Goal: Information Seeking & Learning: Learn about a topic

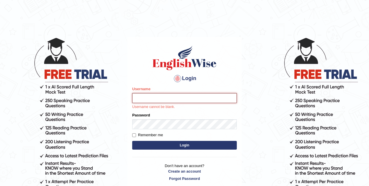
type input "mona_s"
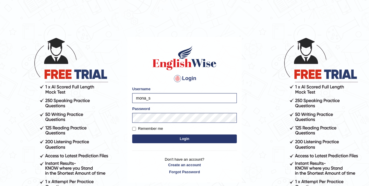
click at [177, 138] on button "Login" at bounding box center [184, 138] width 105 height 9
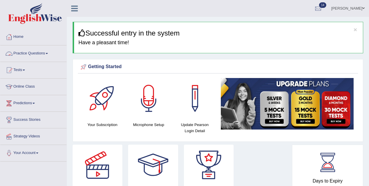
click at [32, 55] on link "Practice Questions" at bounding box center [33, 52] width 66 height 15
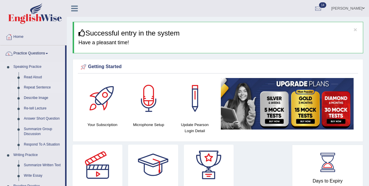
click at [39, 86] on link "Repeat Sentence" at bounding box center [43, 87] width 44 height 10
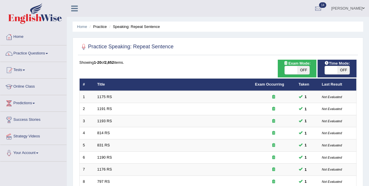
click at [301, 70] on span "OFF" at bounding box center [304, 70] width 13 height 8
checkbox input "true"
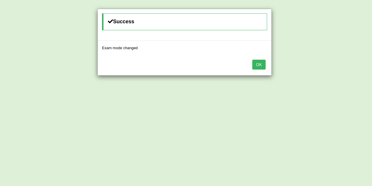
click at [262, 61] on button "OK" at bounding box center [258, 65] width 13 height 10
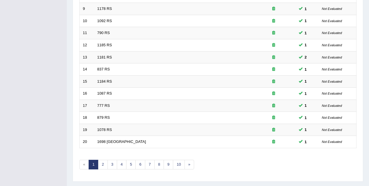
scroll to position [197, 0]
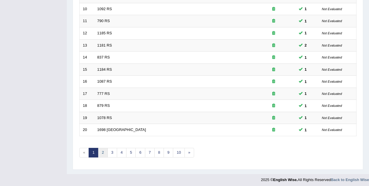
click at [103, 151] on link "2" at bounding box center [103, 153] width 10 height 10
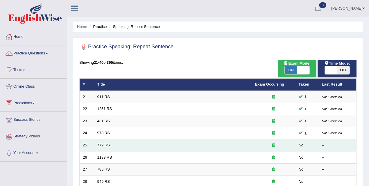
click at [106, 145] on link "772 RS" at bounding box center [103, 145] width 13 height 4
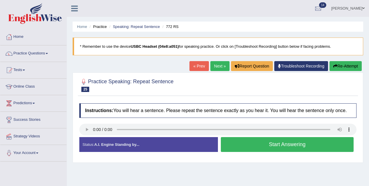
click at [274, 150] on button "Start Answering" at bounding box center [287, 144] width 133 height 15
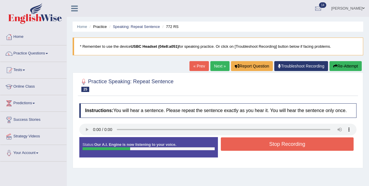
click at [274, 150] on button "Stop Recording" at bounding box center [287, 143] width 133 height 13
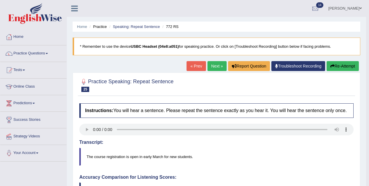
click at [217, 62] on link "Next »" at bounding box center [217, 66] width 19 height 10
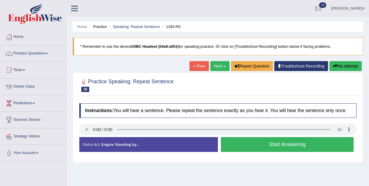
click at [274, 151] on button "Start Answering" at bounding box center [287, 144] width 133 height 15
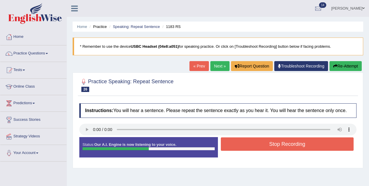
click at [274, 151] on button "Stop Recording" at bounding box center [287, 143] width 133 height 13
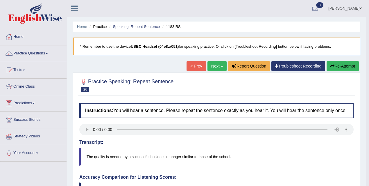
click at [214, 65] on link "Next »" at bounding box center [217, 66] width 19 height 10
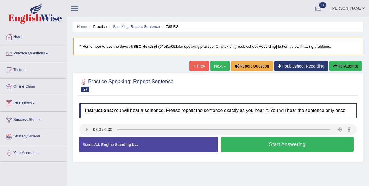
click at [270, 150] on button "Start Answering" at bounding box center [287, 144] width 133 height 15
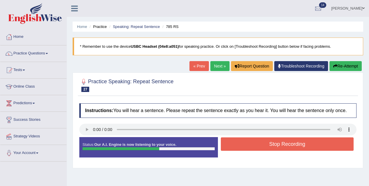
click at [270, 150] on button "Stop Recording" at bounding box center [287, 143] width 133 height 13
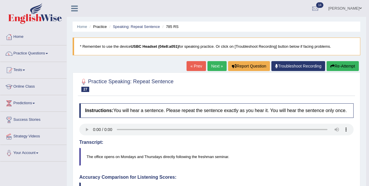
click at [211, 66] on link "Next »" at bounding box center [217, 66] width 19 height 10
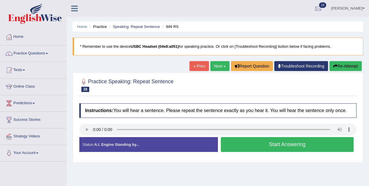
click at [259, 147] on button "Start Answering" at bounding box center [287, 144] width 133 height 15
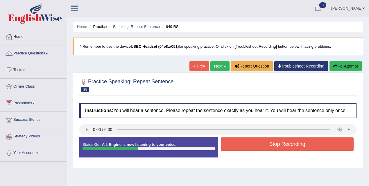
click at [259, 147] on button "Stop Recording" at bounding box center [287, 143] width 133 height 13
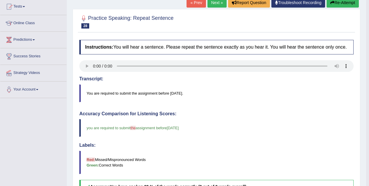
scroll to position [56, 0]
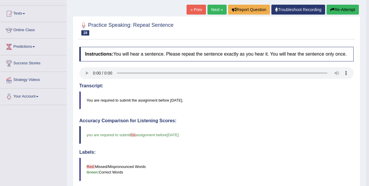
click at [221, 8] on link "Next »" at bounding box center [217, 10] width 19 height 10
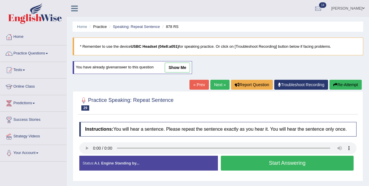
click at [268, 169] on button "Start Answering" at bounding box center [287, 163] width 133 height 15
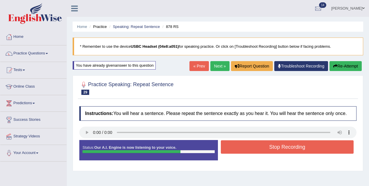
click at [268, 151] on button "Stop Recording" at bounding box center [287, 146] width 133 height 13
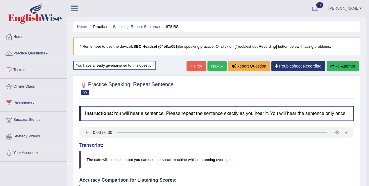
click at [213, 67] on link "Next »" at bounding box center [217, 66] width 19 height 10
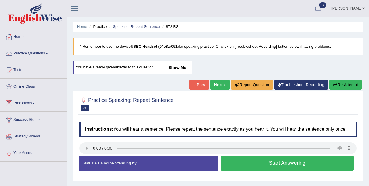
click at [266, 170] on button "Start Answering" at bounding box center [287, 163] width 133 height 15
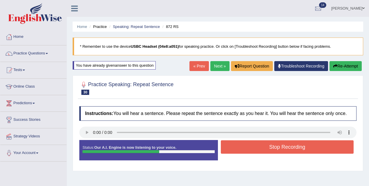
click at [267, 152] on button "Stop Recording" at bounding box center [287, 146] width 133 height 13
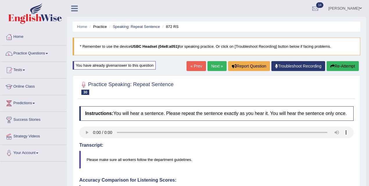
click at [216, 66] on link "Next »" at bounding box center [217, 66] width 19 height 10
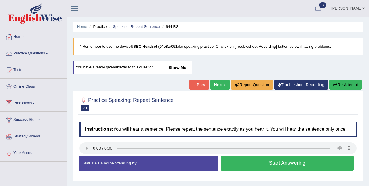
click at [255, 168] on button "Start Answering" at bounding box center [287, 163] width 133 height 15
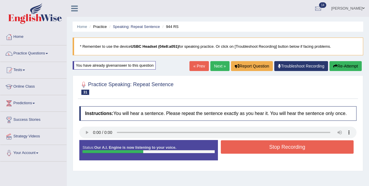
click at [257, 147] on button "Stop Recording" at bounding box center [287, 146] width 133 height 13
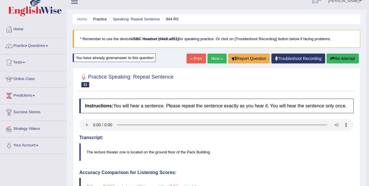
scroll to position [8, 0]
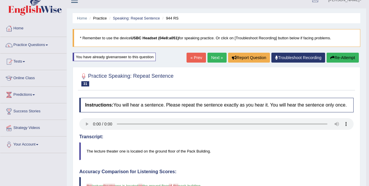
click at [214, 55] on link "Next »" at bounding box center [217, 58] width 19 height 10
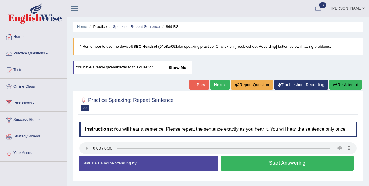
click at [259, 169] on button "Start Answering" at bounding box center [287, 163] width 133 height 15
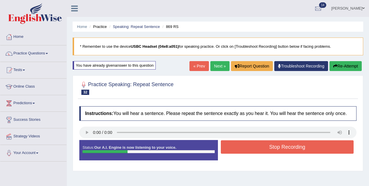
click at [260, 154] on button "Stop Recording" at bounding box center [287, 146] width 133 height 13
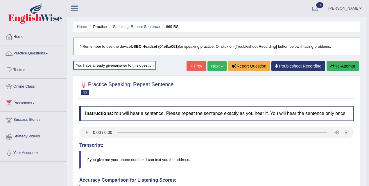
click at [220, 62] on link "Next »" at bounding box center [217, 66] width 19 height 10
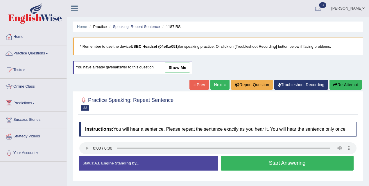
click at [257, 166] on button "Start Answering" at bounding box center [287, 163] width 133 height 15
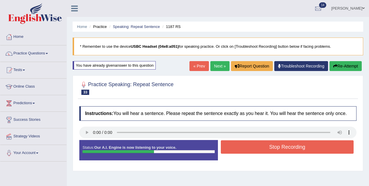
click at [268, 150] on button "Stop Recording" at bounding box center [287, 146] width 133 height 13
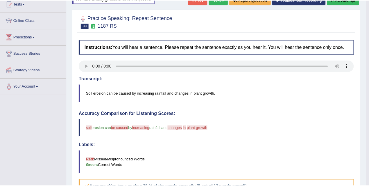
scroll to position [67, 0]
